Goal: Information Seeking & Learning: Learn about a topic

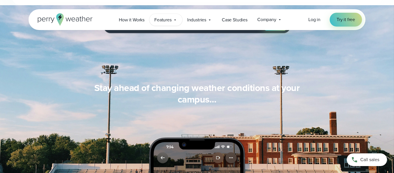
scroll to position [477, 0]
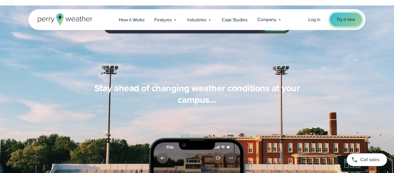
click at [341, 20] on span "Try it free" at bounding box center [345, 19] width 18 height 7
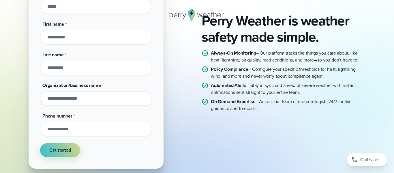
scroll to position [148, 0]
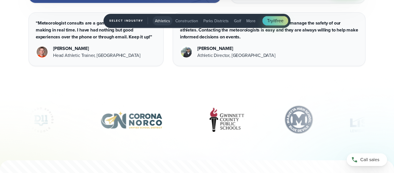
scroll to position [1632, 0]
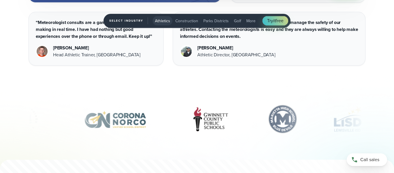
click at [247, 19] on span "More" at bounding box center [250, 21] width 9 height 6
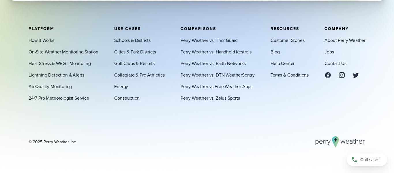
scroll to position [1365, 0]
click at [129, 39] on link "Schools & Districts" at bounding box center [132, 40] width 36 height 7
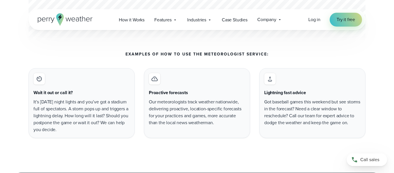
scroll to position [2182, 0]
